Goal: Information Seeking & Learning: Learn about a topic

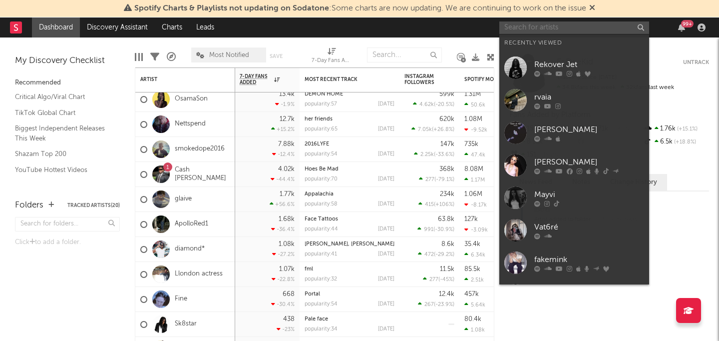
click at [556, 31] on input "text" at bounding box center [574, 27] width 150 height 12
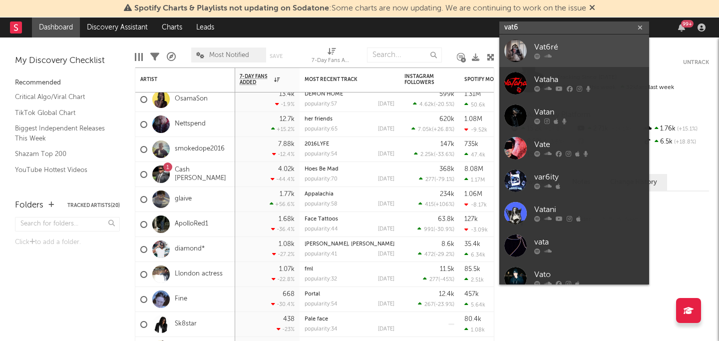
type input "vat6"
click at [579, 50] on div "Vat6ré" at bounding box center [589, 47] width 110 height 12
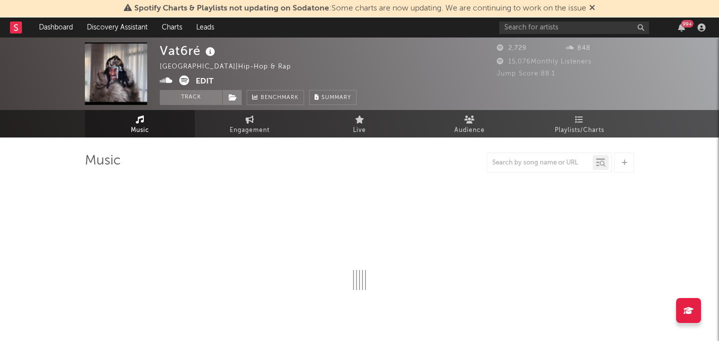
select select "1w"
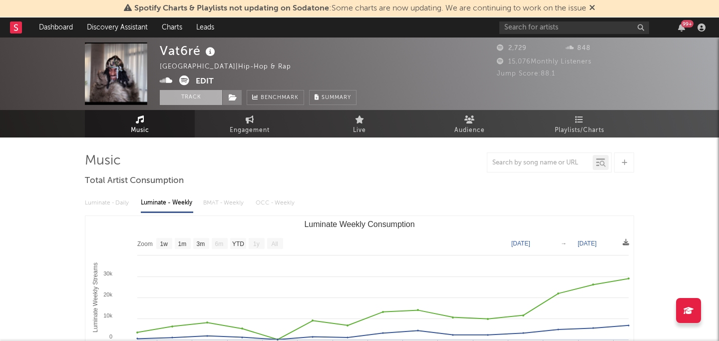
click at [204, 95] on button "Track" at bounding box center [191, 97] width 62 height 15
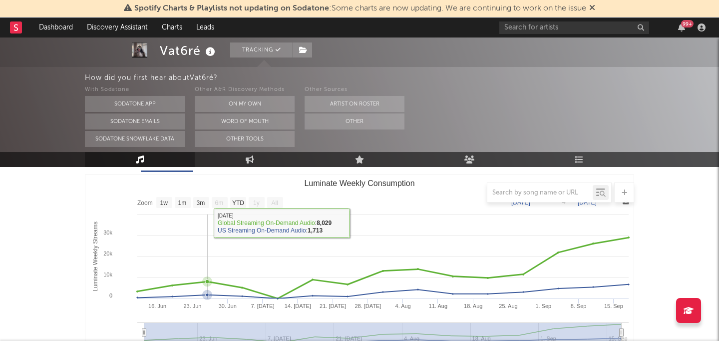
scroll to position [146, 0]
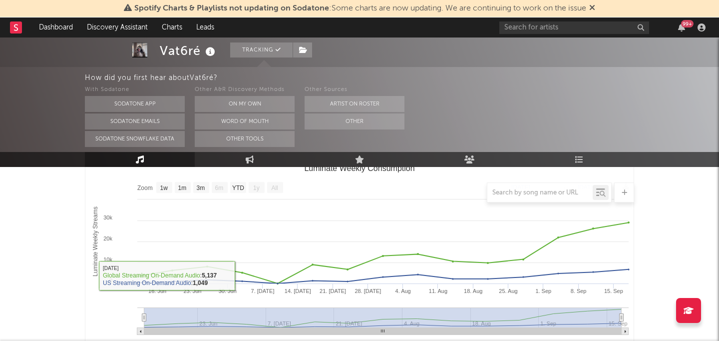
click at [275, 184] on div at bounding box center [359, 192] width 549 height 20
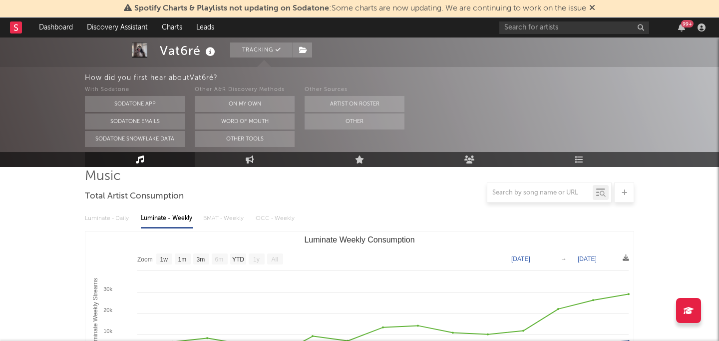
scroll to position [74, 0]
click at [236, 255] on rect "Luminate Weekly Consumption" at bounding box center [238, 259] width 16 height 11
select select "YTD"
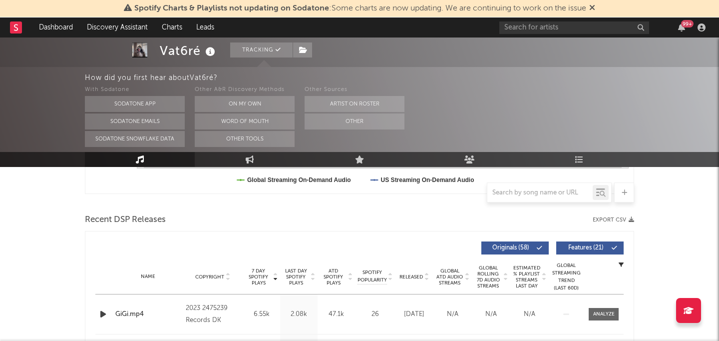
scroll to position [0, 0]
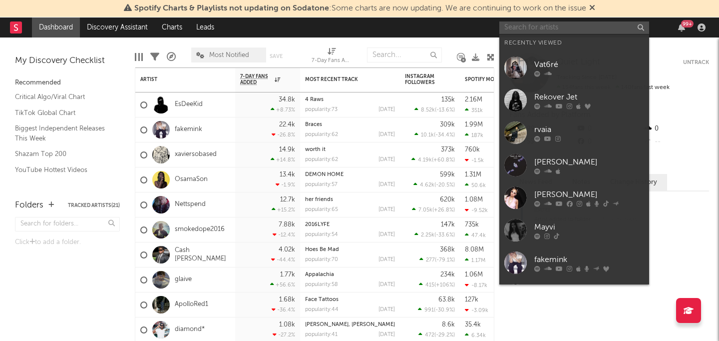
click at [550, 23] on input "text" at bounding box center [574, 27] width 150 height 12
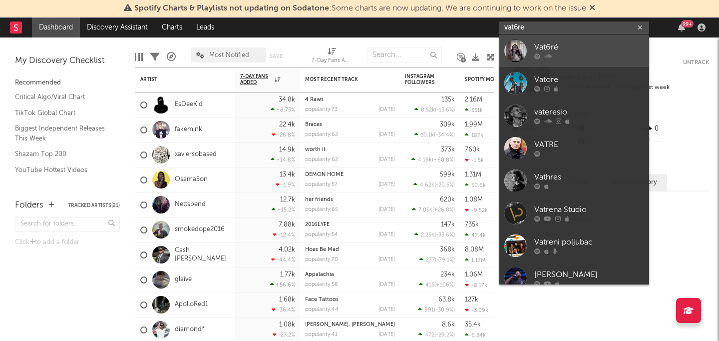
type input "vat6re"
click at [594, 56] on div at bounding box center [589, 56] width 110 height 6
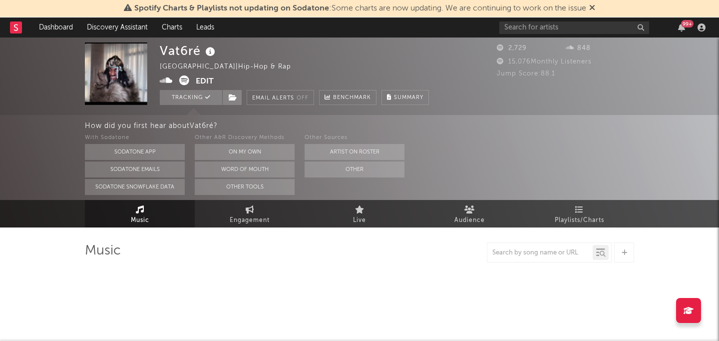
select select "1w"
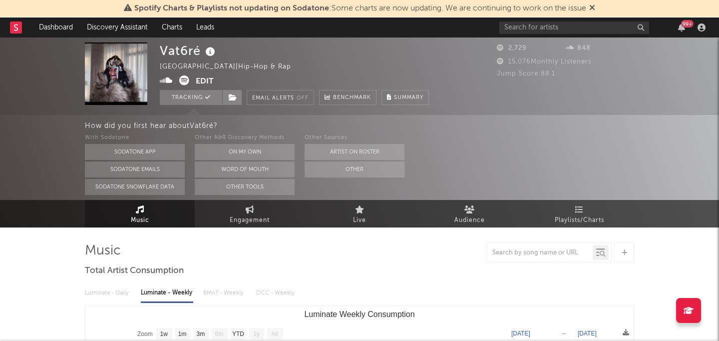
click at [190, 52] on div "Vat6ré" at bounding box center [189, 50] width 58 height 16
click at [305, 48] on div "Vat6ré United Kingdom | Hip-hop & Rap Edit Tracking Email Alerts Off Benchmark …" at bounding box center [294, 73] width 269 height 62
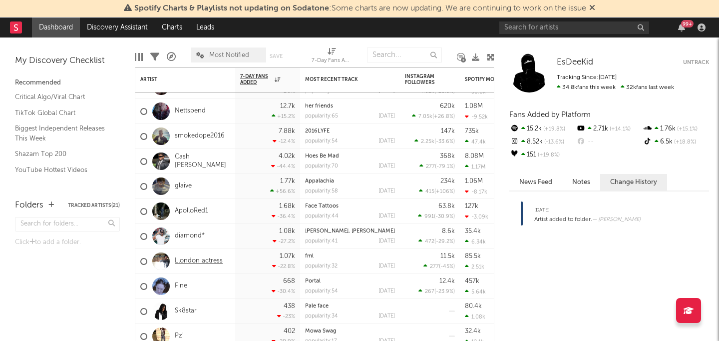
click at [201, 258] on link "Llondon actress" at bounding box center [199, 261] width 48 height 8
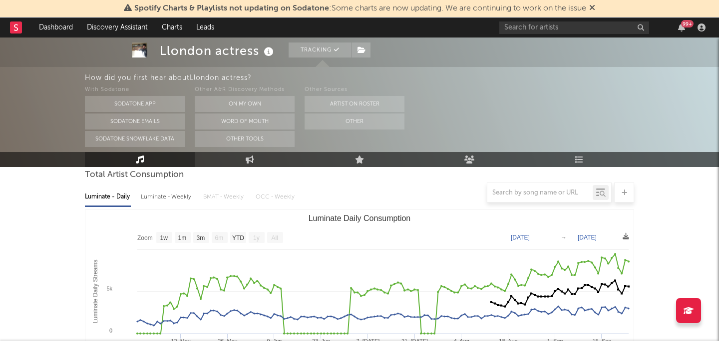
scroll to position [89, 0]
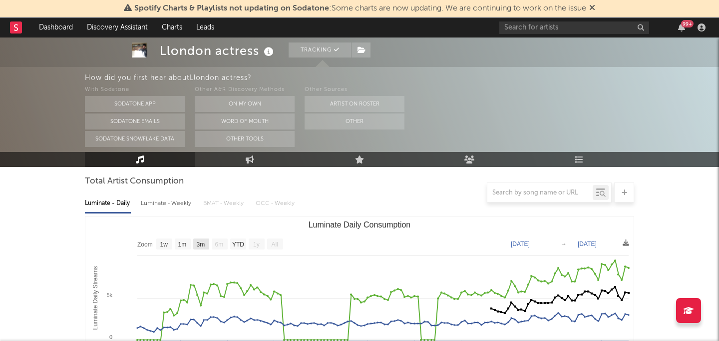
click at [204, 247] on rect "Luminate Daily Consumption" at bounding box center [201, 243] width 16 height 11
select select "3m"
type input "2025-06-23"
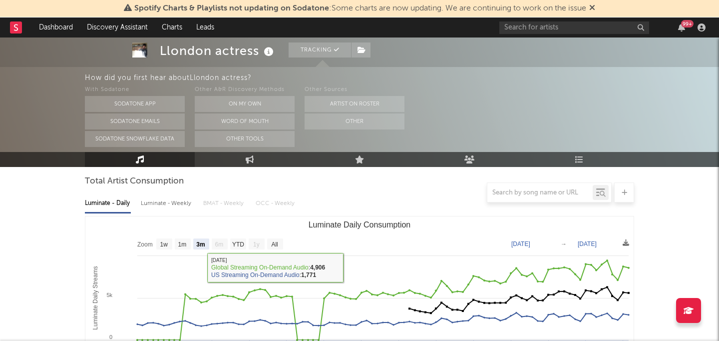
click at [182, 204] on div "Luminate - Weekly" at bounding box center [167, 203] width 52 height 17
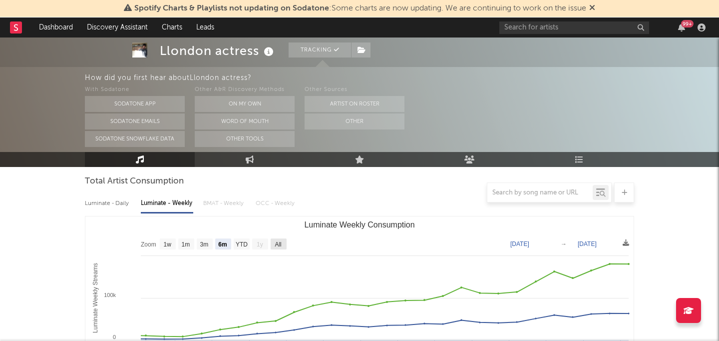
click at [279, 244] on text "All" at bounding box center [278, 244] width 6 height 7
select select "All"
type input "2024-12-19"
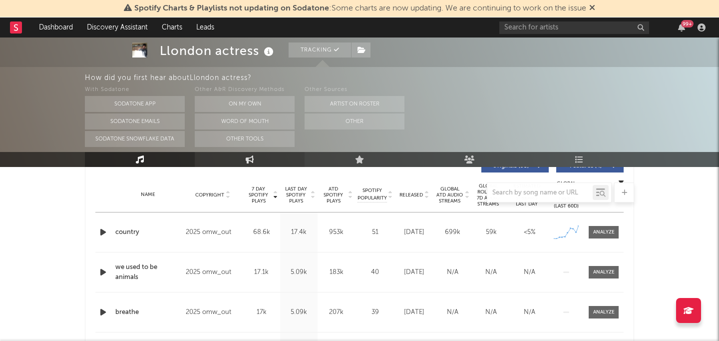
scroll to position [0, 0]
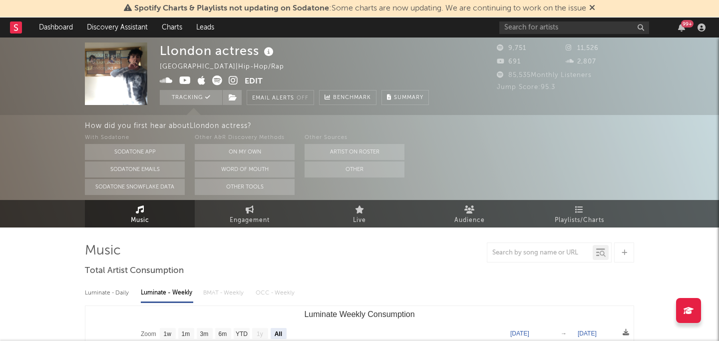
click at [232, 79] on icon at bounding box center [233, 80] width 9 height 10
click at [229, 77] on icon at bounding box center [233, 80] width 9 height 10
